Goal: Information Seeking & Learning: Find contact information

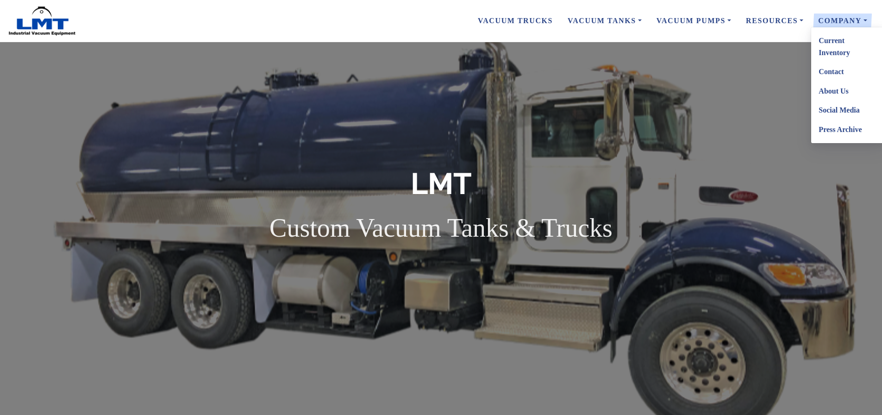
click at [826, 70] on link "Contact" at bounding box center [847, 71] width 73 height 19
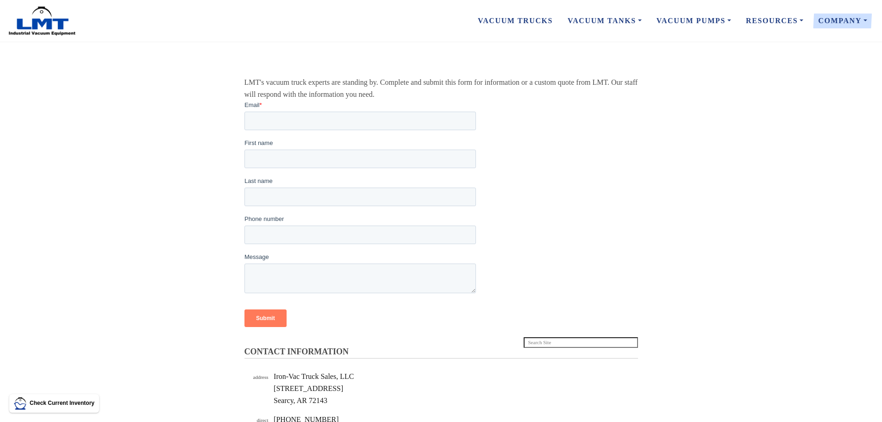
scroll to position [302, 0]
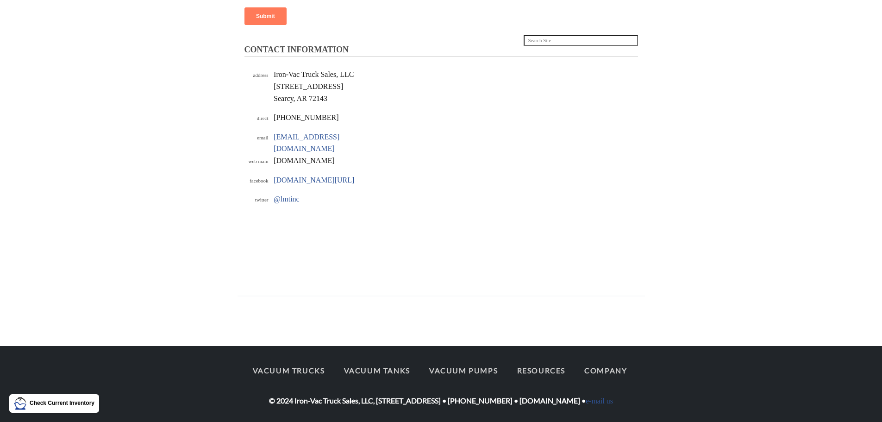
click at [318, 158] on span "[DOMAIN_NAME]" at bounding box center [304, 160] width 61 height 8
click at [318, 158] on span "www.lmtmfg.com" at bounding box center [304, 160] width 61 height 8
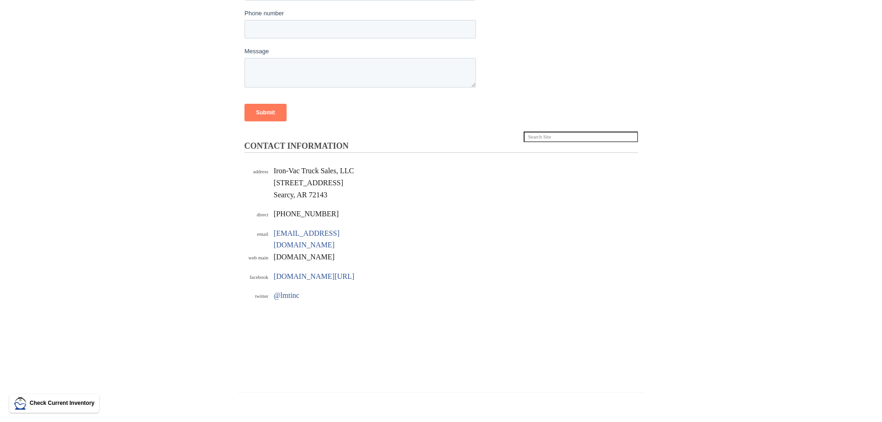
scroll to position [0, 0]
